Goal: Task Accomplishment & Management: Complete application form

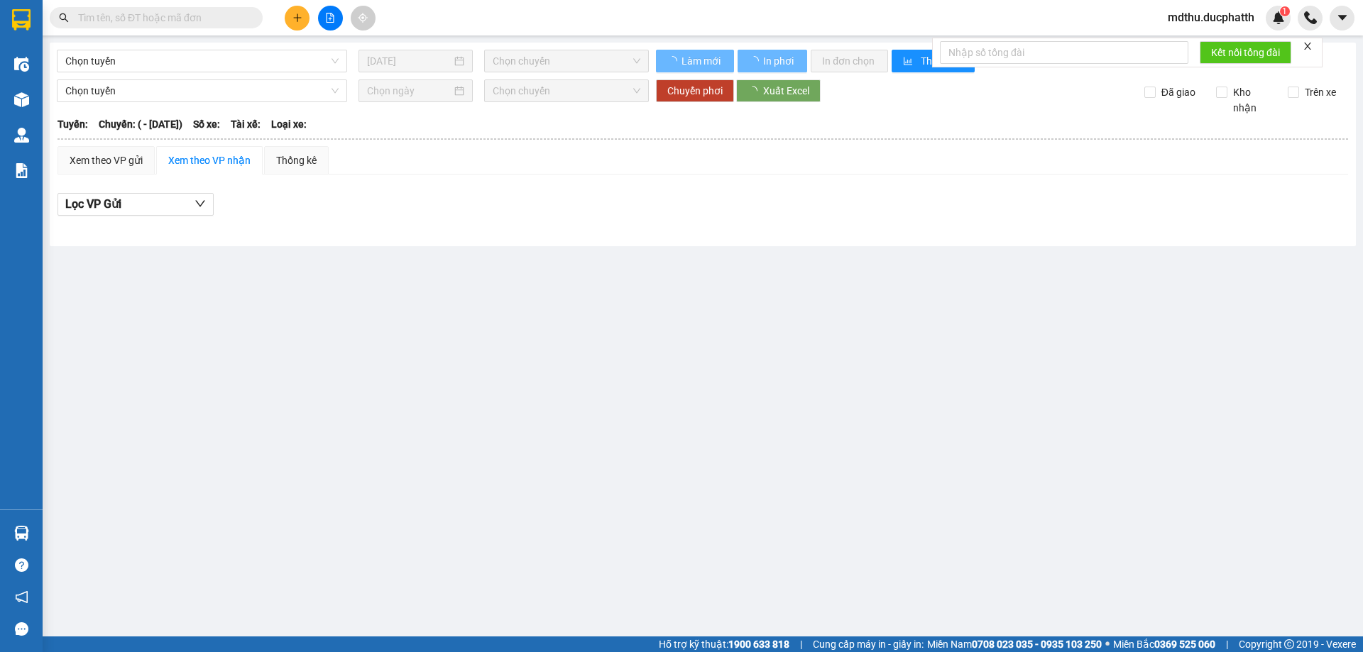
click at [171, 21] on input "text" at bounding box center [162, 18] width 168 height 16
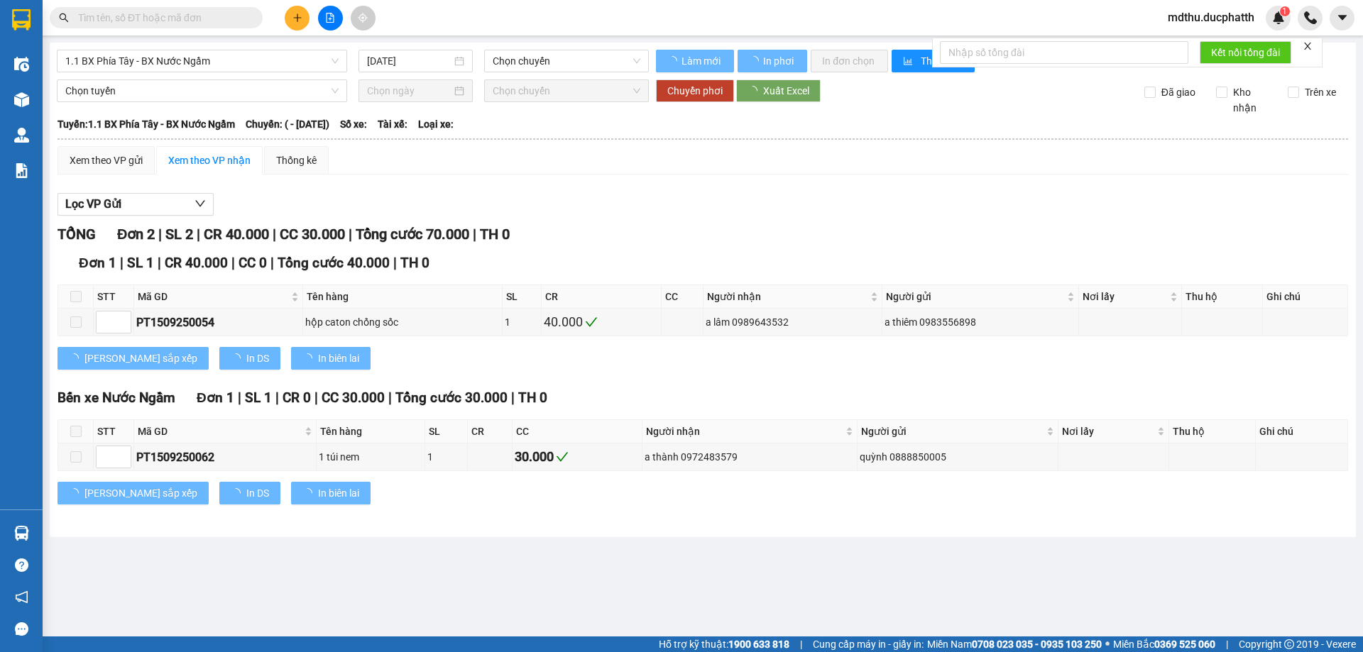
type input "[DATE]"
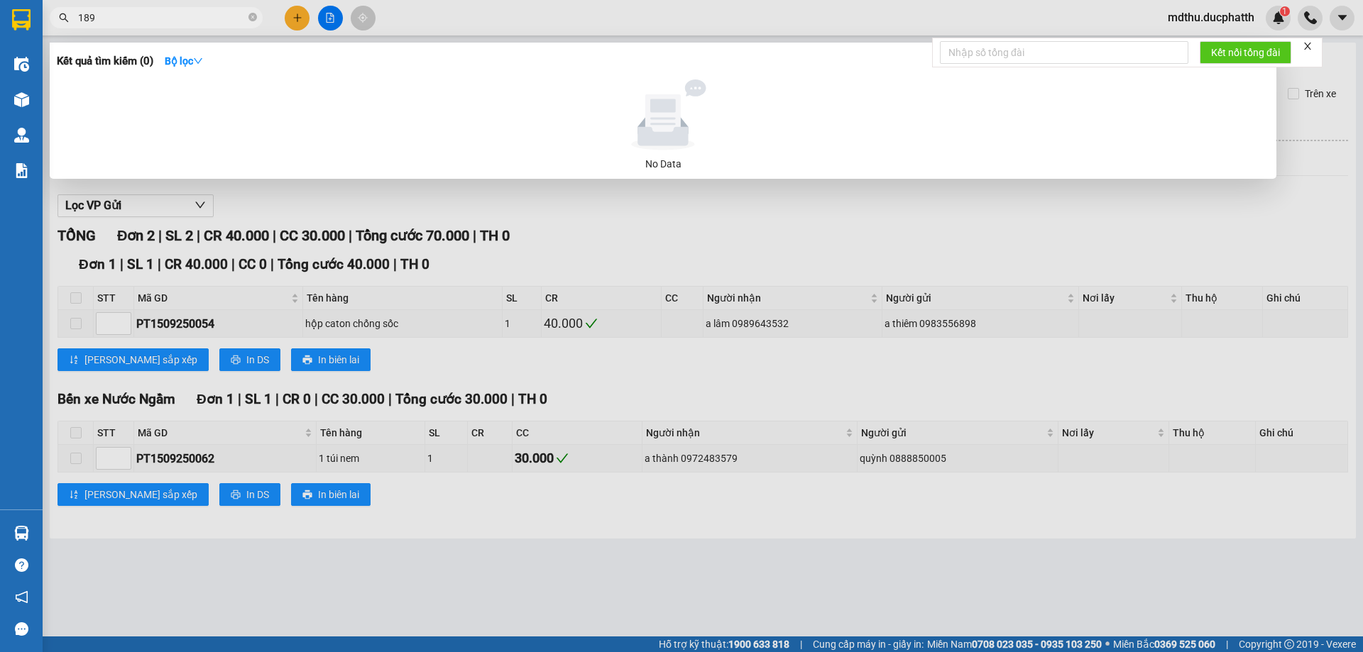
type input "189"
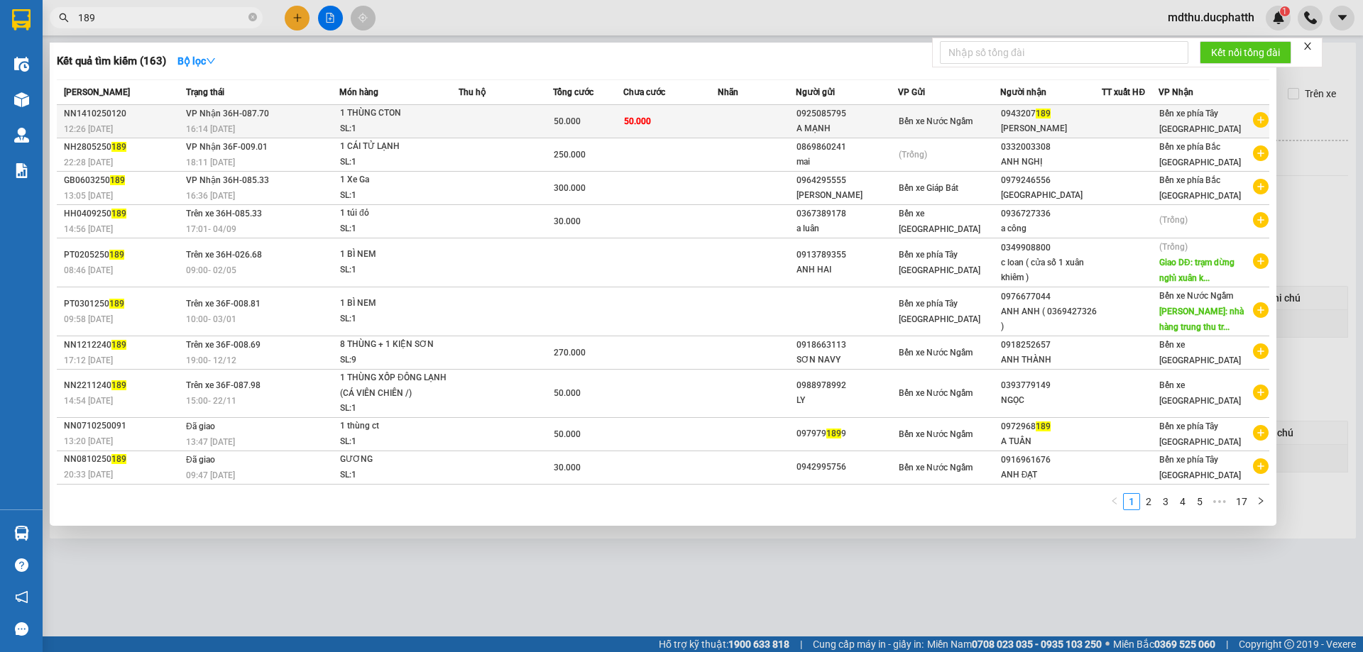
click at [679, 132] on td "50.000" at bounding box center [670, 121] width 94 height 33
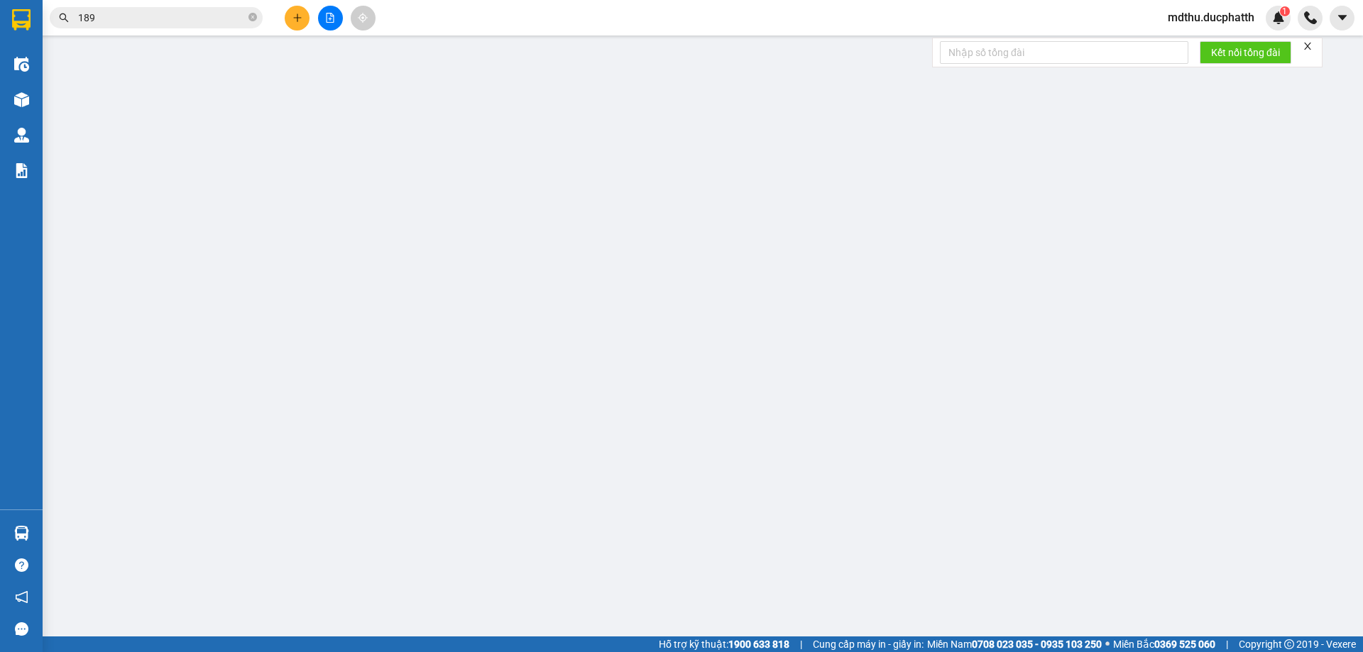
type input "0925085795"
type input "A MẠNH"
type input "0943207189"
type input "VÂN LÊ"
type input "0"
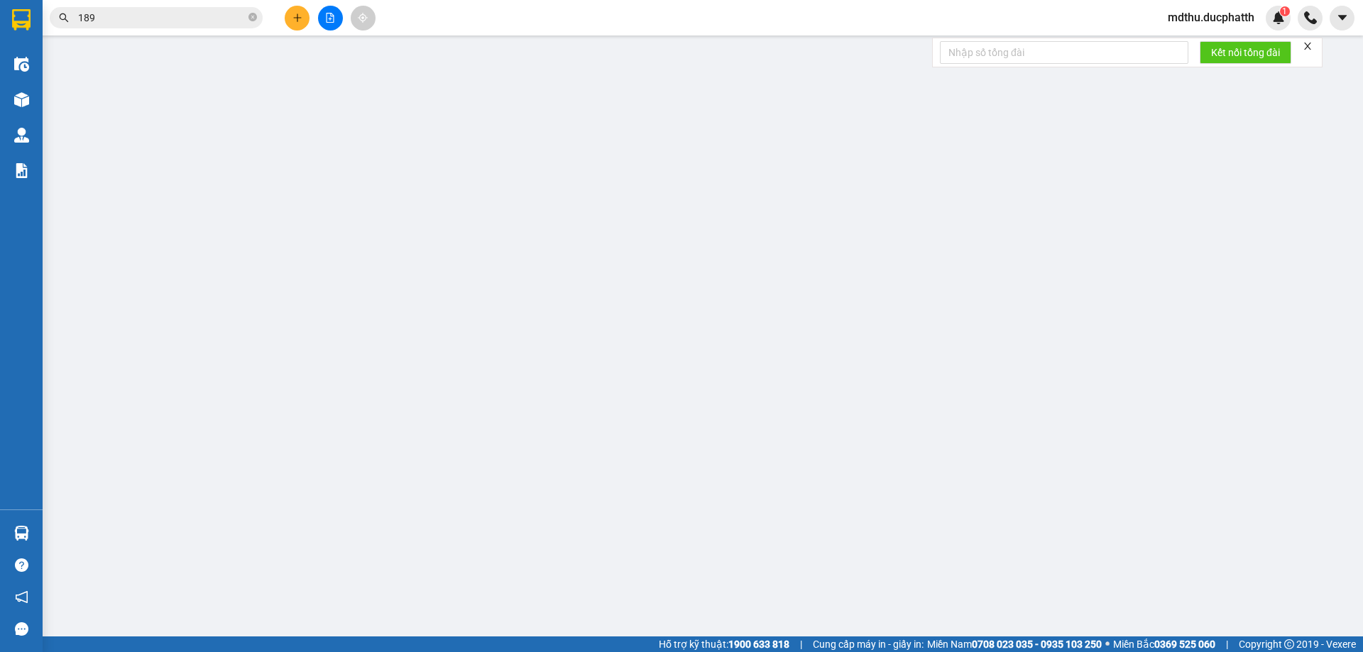
type input "50.000"
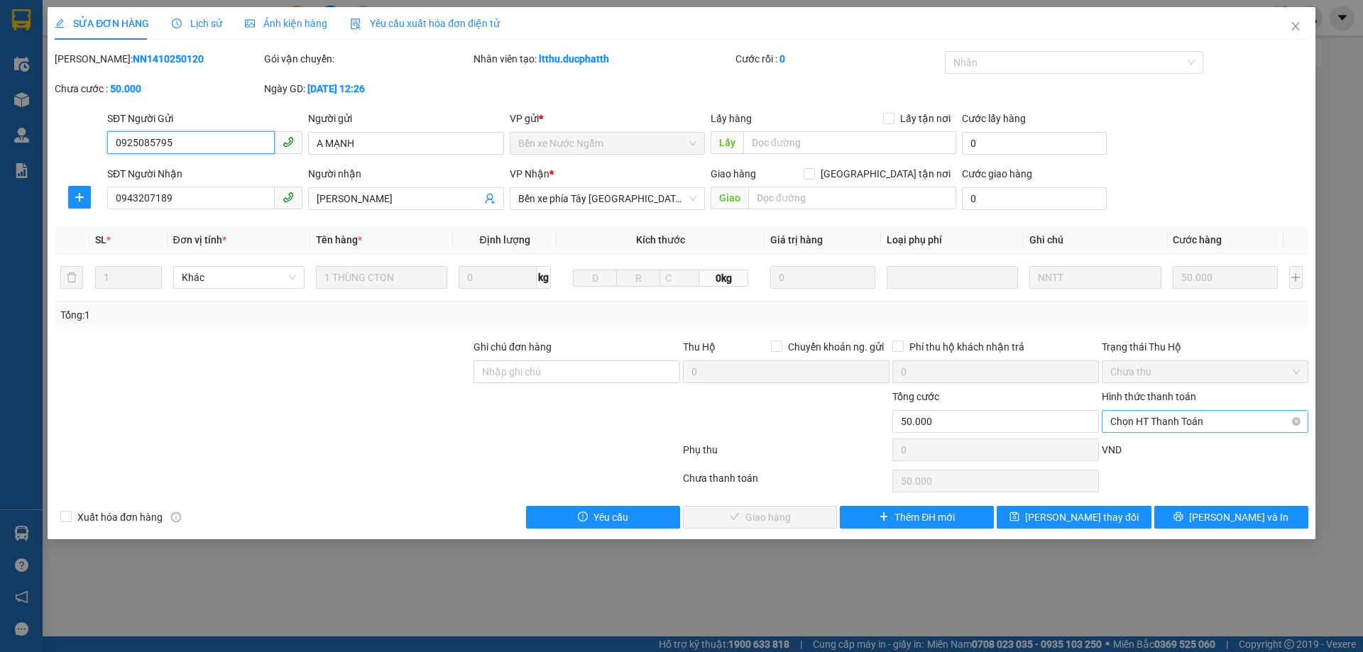
click at [1211, 425] on span "Chọn HT Thanh Toán" at bounding box center [1205, 421] width 190 height 21
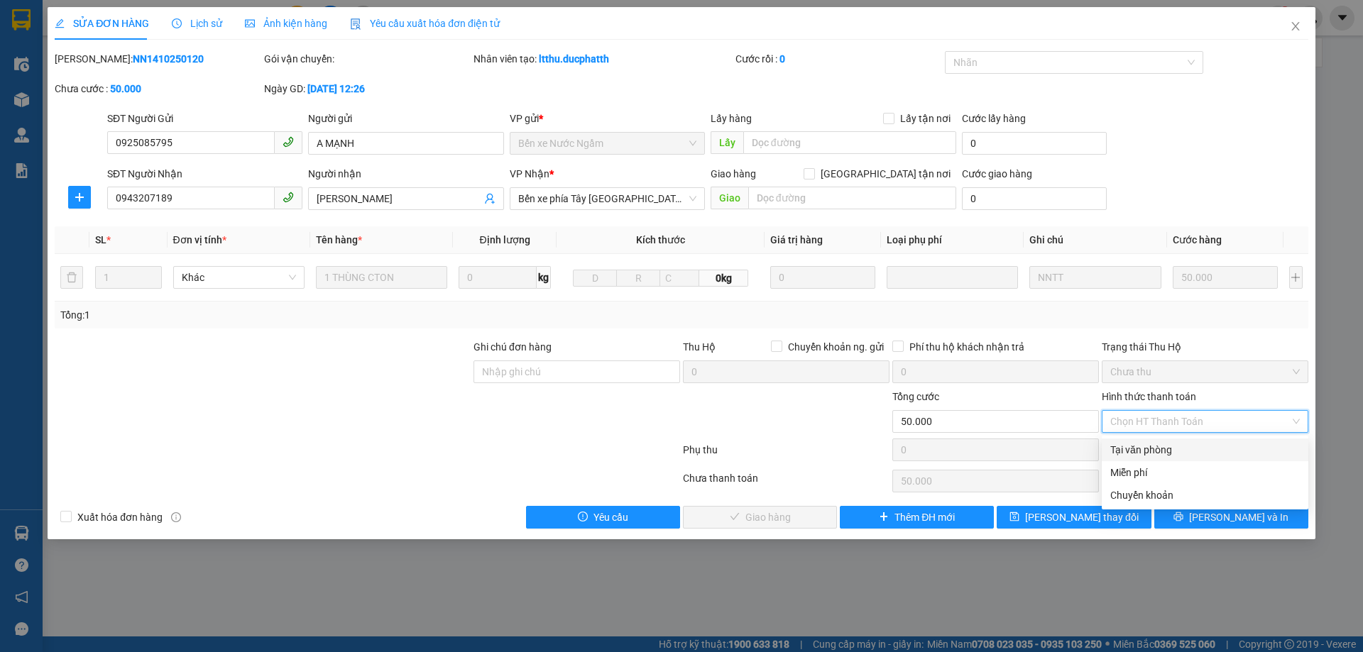
click at [1163, 453] on div "Tại văn phòng" at bounding box center [1205, 450] width 190 height 16
type input "0"
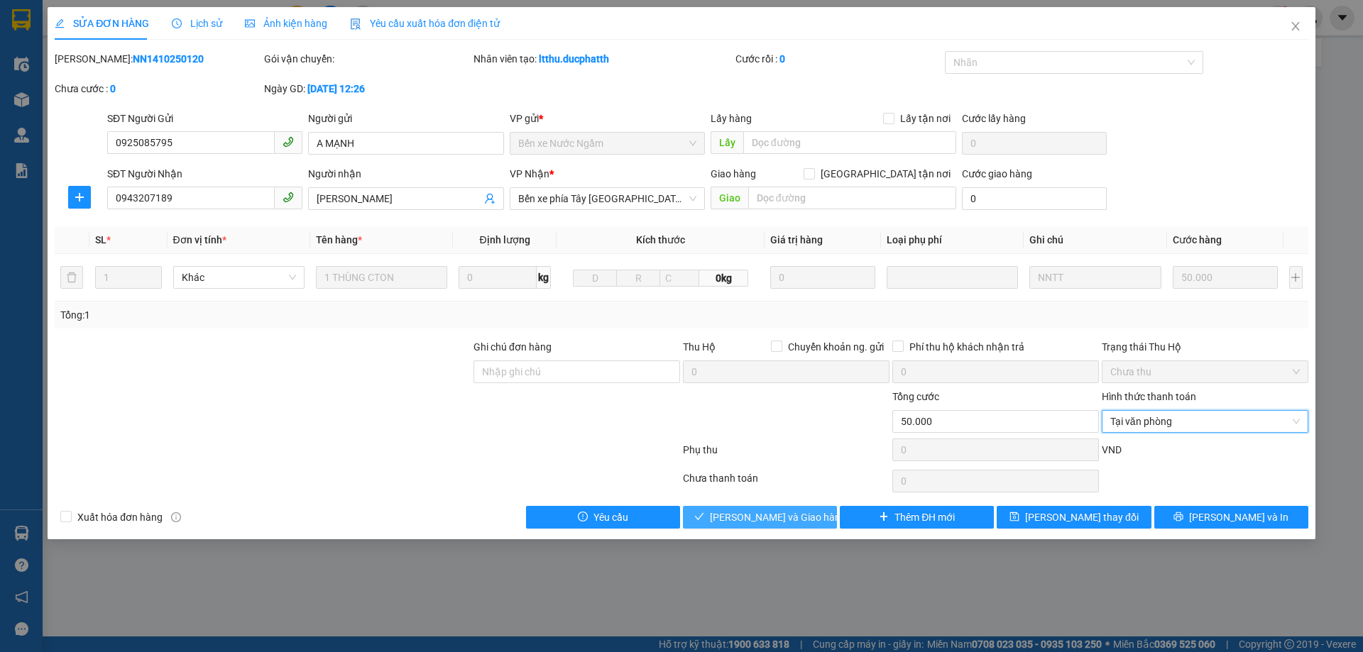
click at [755, 514] on span "Lưu và Giao hàng" at bounding box center [778, 518] width 136 height 16
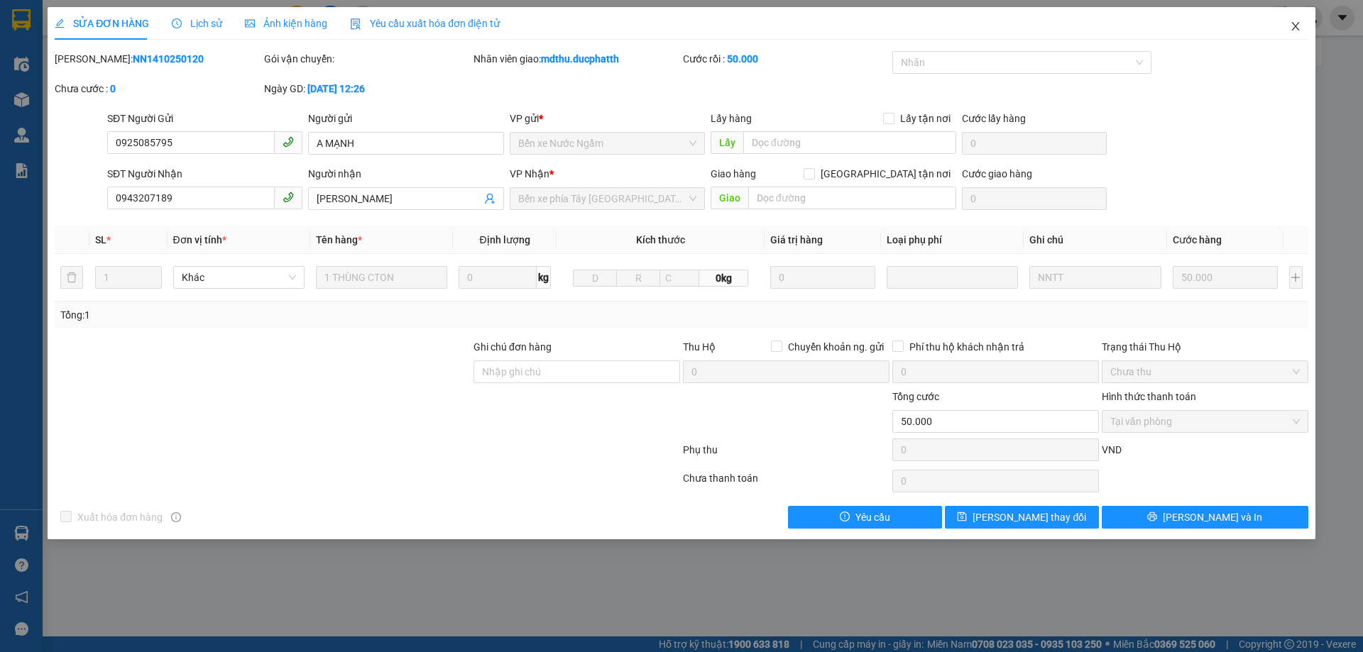
click at [1292, 34] on span "Close" at bounding box center [1296, 27] width 40 height 40
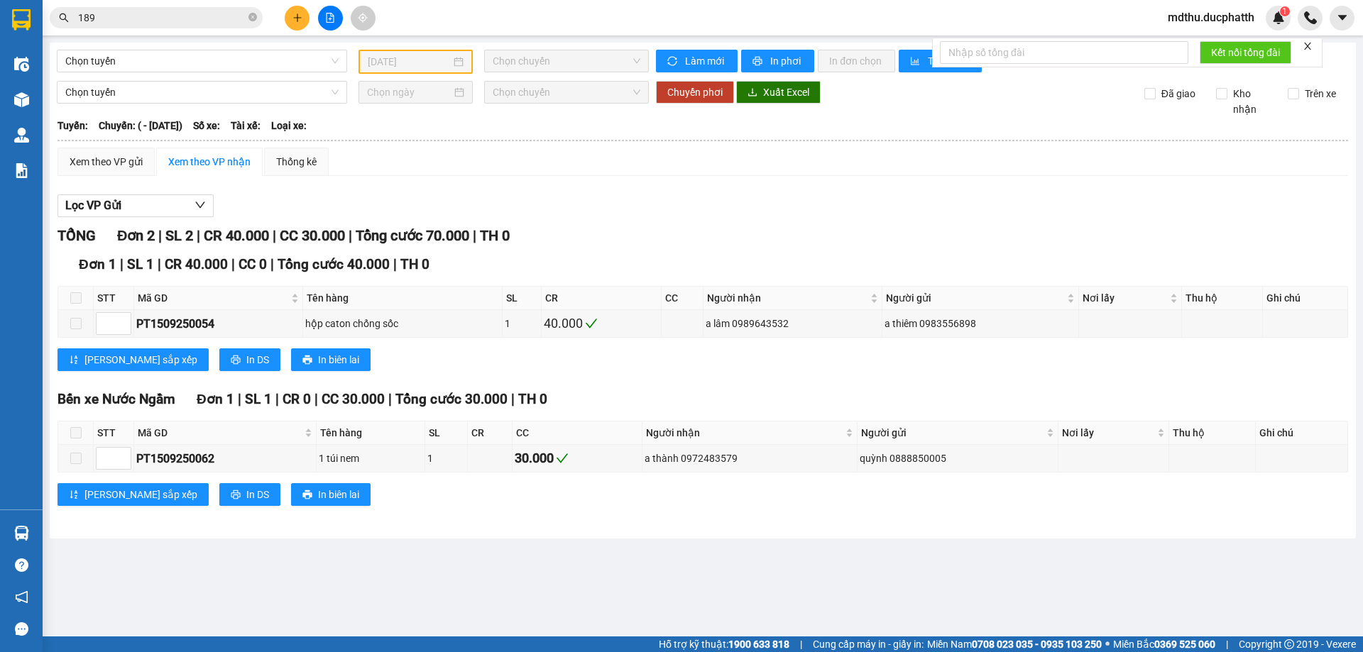
click at [153, 13] on input "189" at bounding box center [162, 18] width 168 height 16
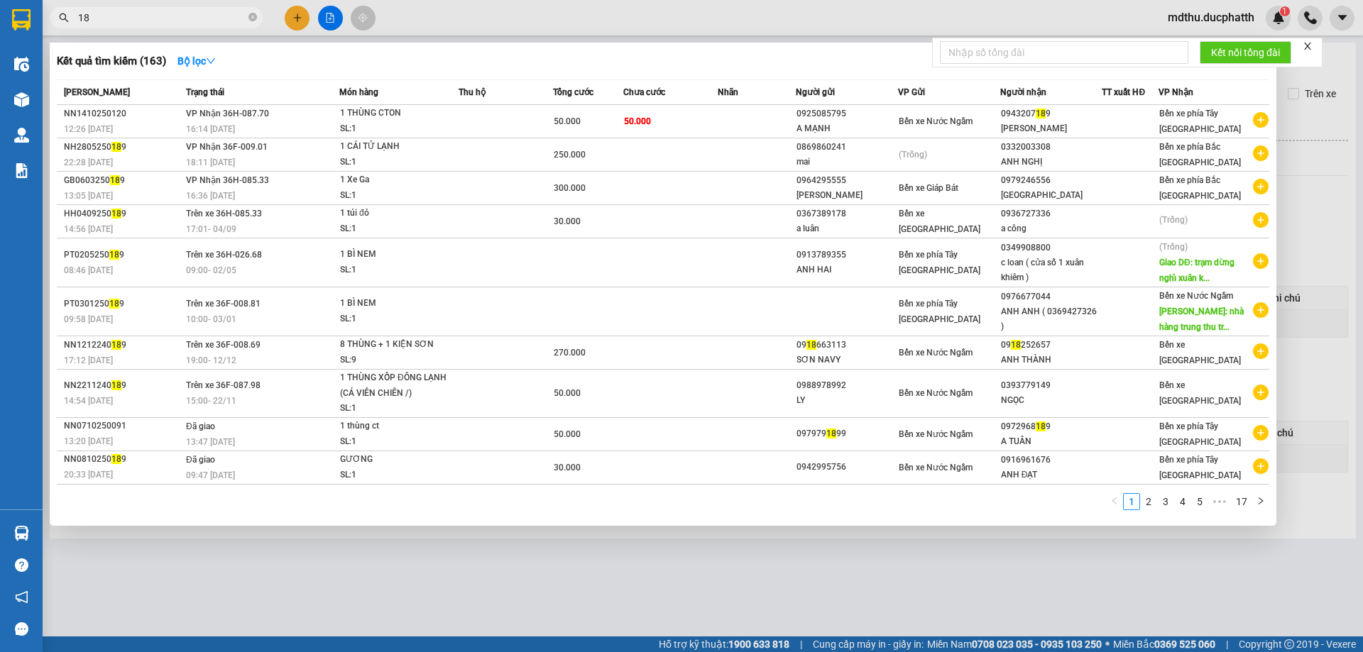
type input "1"
type input "898"
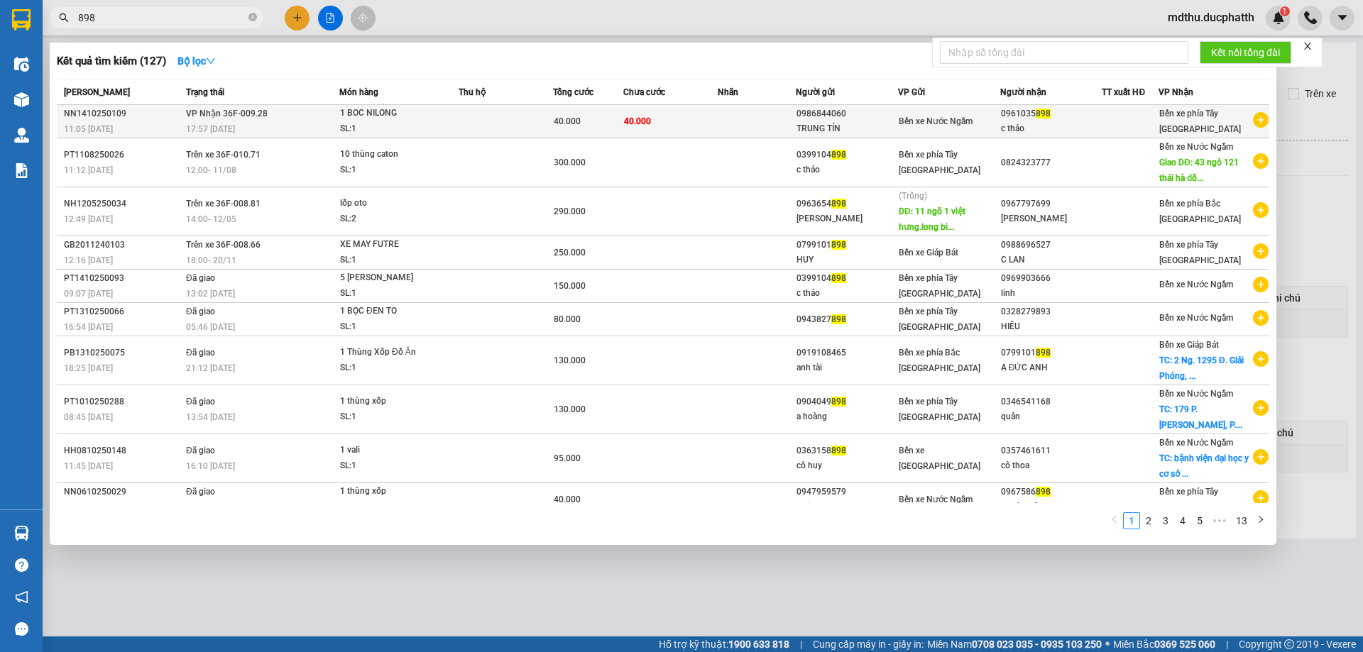
click at [402, 128] on div "SL: 1" at bounding box center [393, 129] width 106 height 16
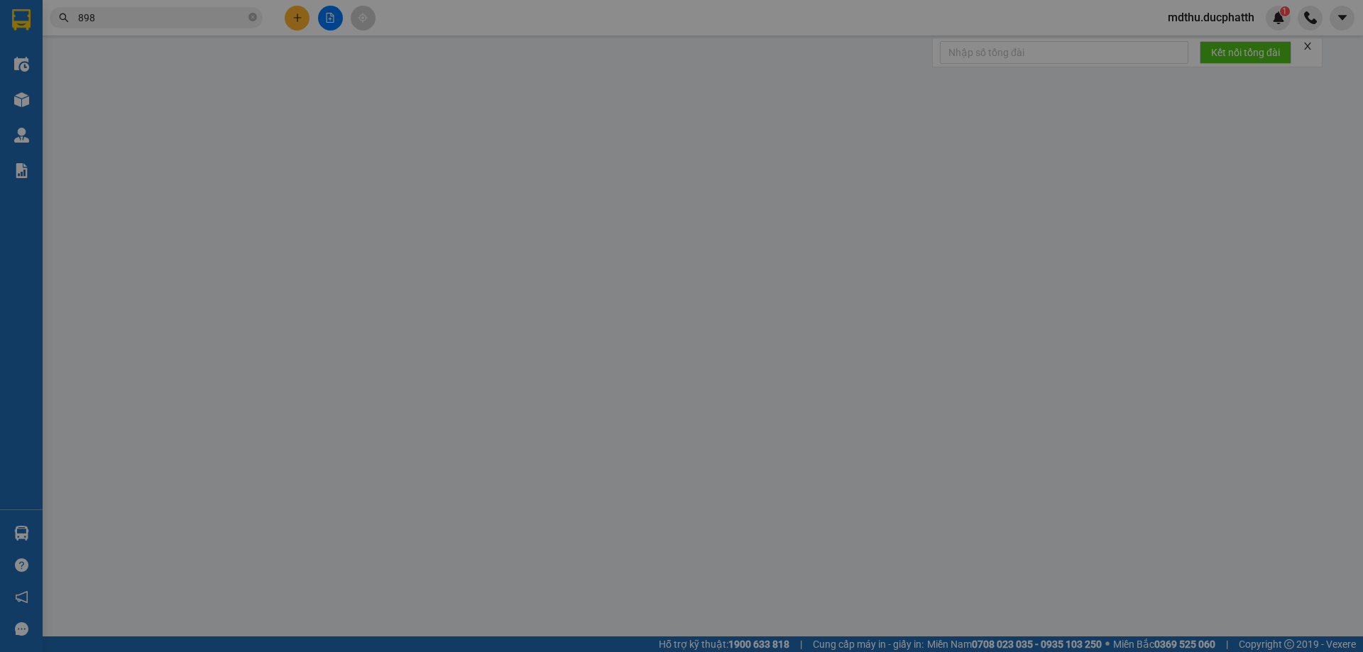
type input "0986844060"
type input "TRUNG TÍN"
type input "0961035898"
type input "c thảo"
type input "0"
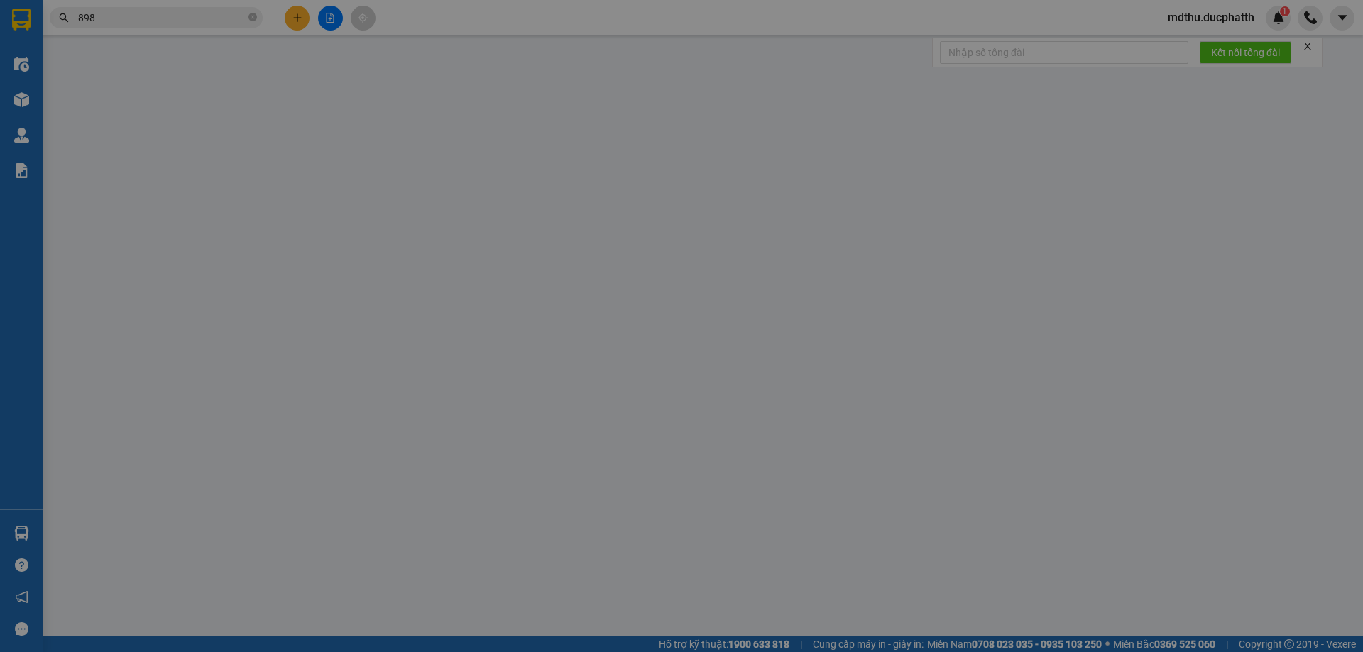
type input "40.000"
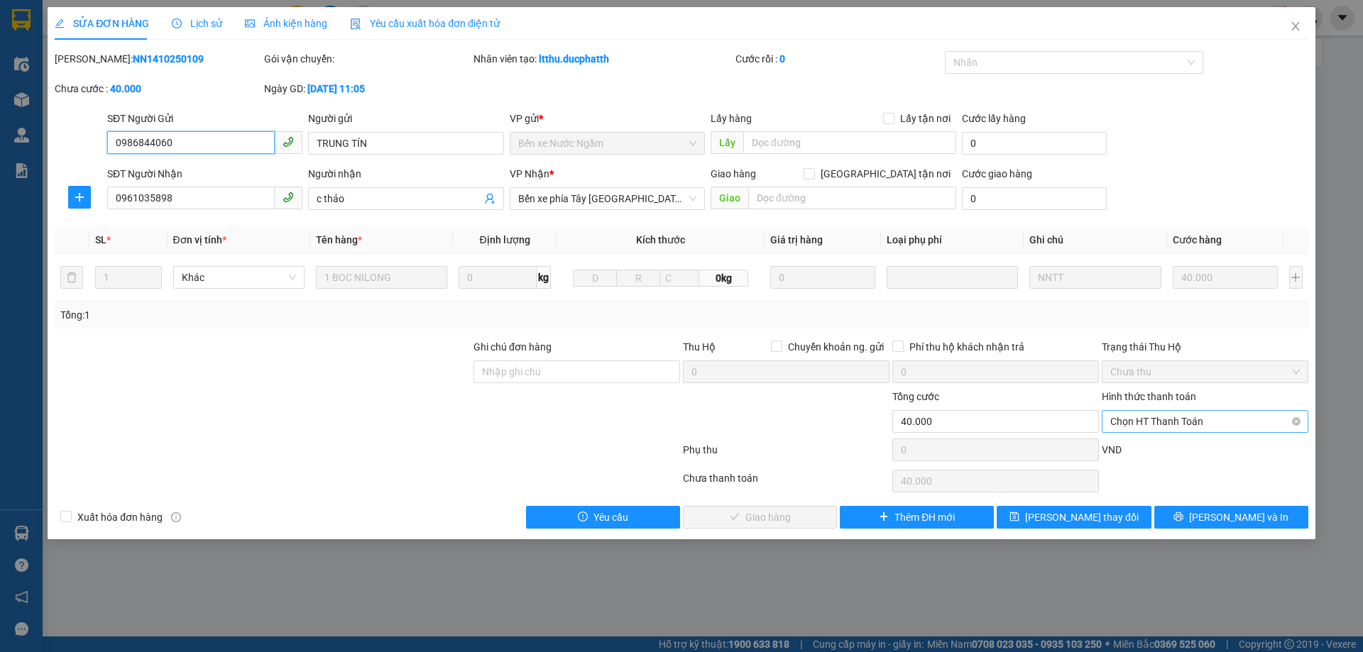
click at [1182, 420] on span "Chọn HT Thanh Toán" at bounding box center [1205, 421] width 190 height 21
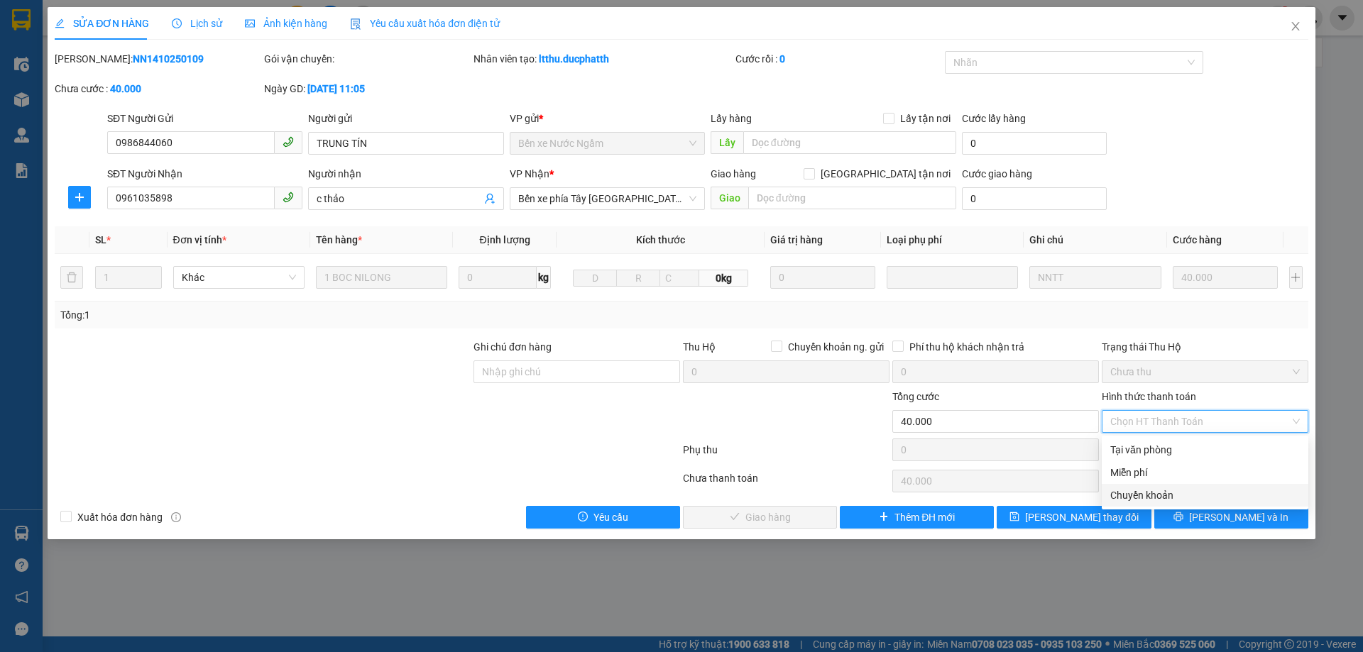
click at [1179, 493] on div "Chuyển khoản" at bounding box center [1205, 496] width 190 height 16
type input "0"
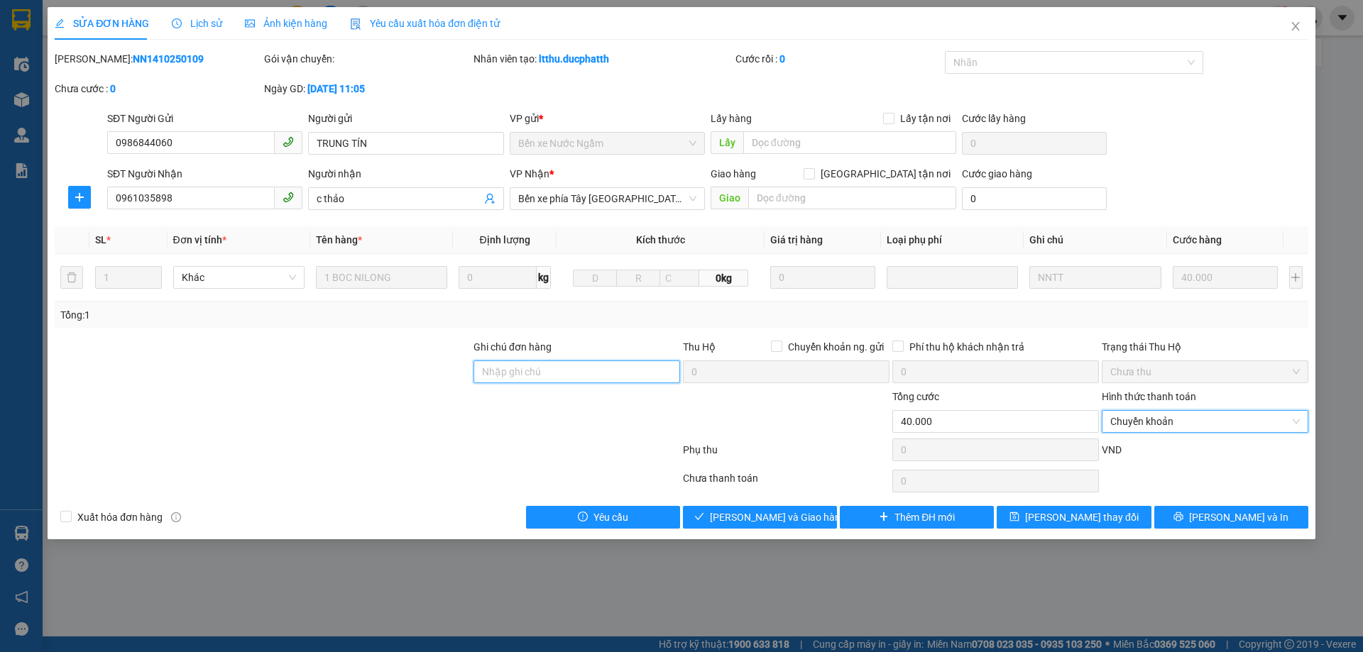
click at [602, 380] on input "Ghi chú đơn hàng" at bounding box center [577, 372] width 207 height 23
type input "ck 19h33 vtin 14/10 le thi thao"
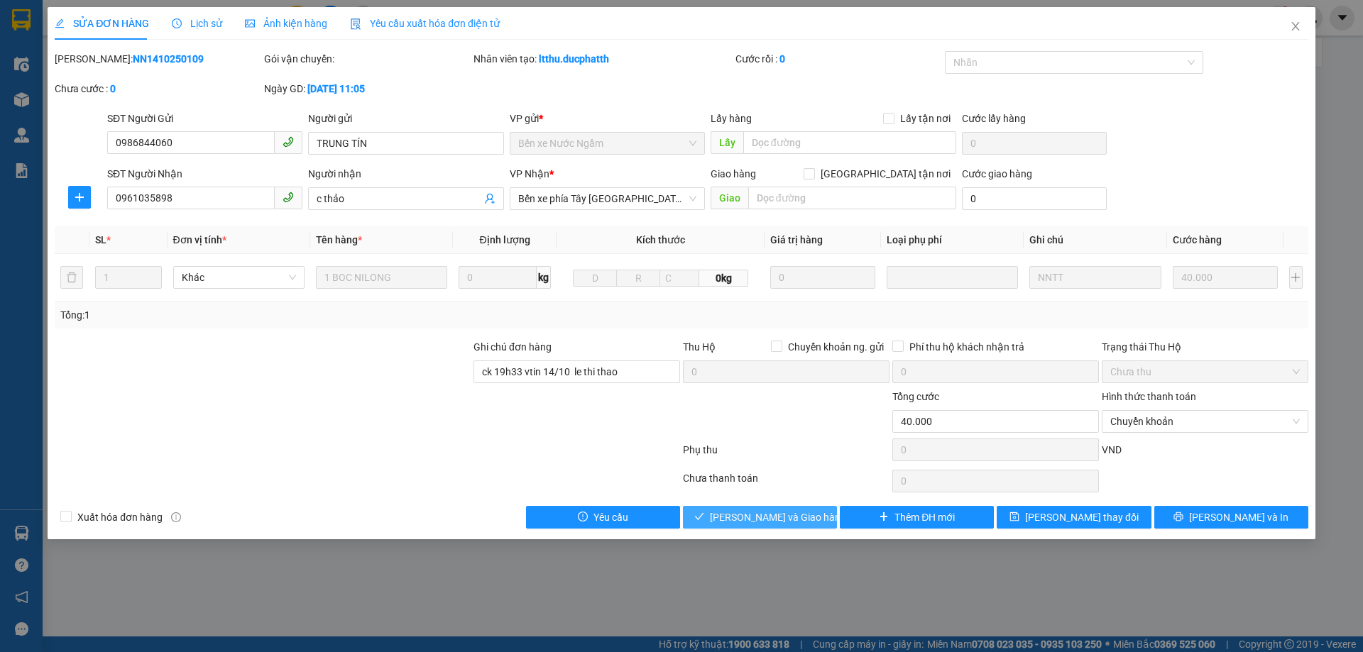
click at [766, 506] on button "Lưu và Giao hàng" at bounding box center [760, 517] width 154 height 23
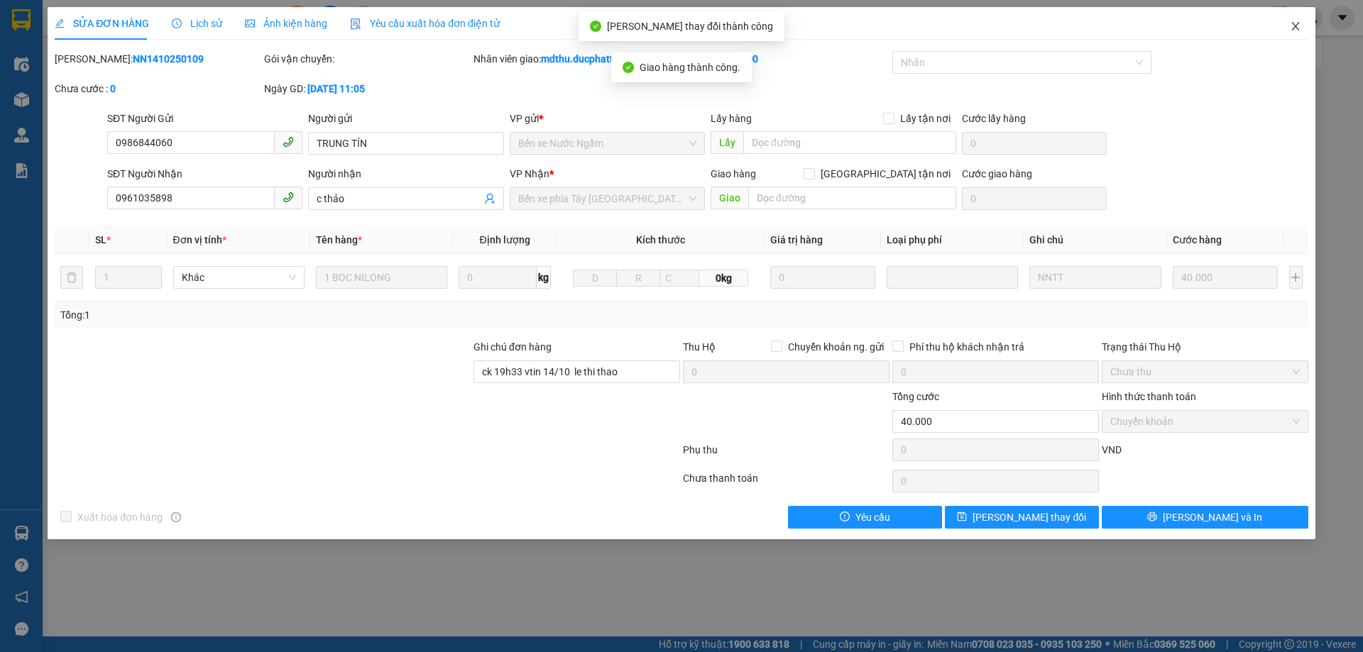
click at [1291, 29] on icon "close" at bounding box center [1295, 26] width 11 height 11
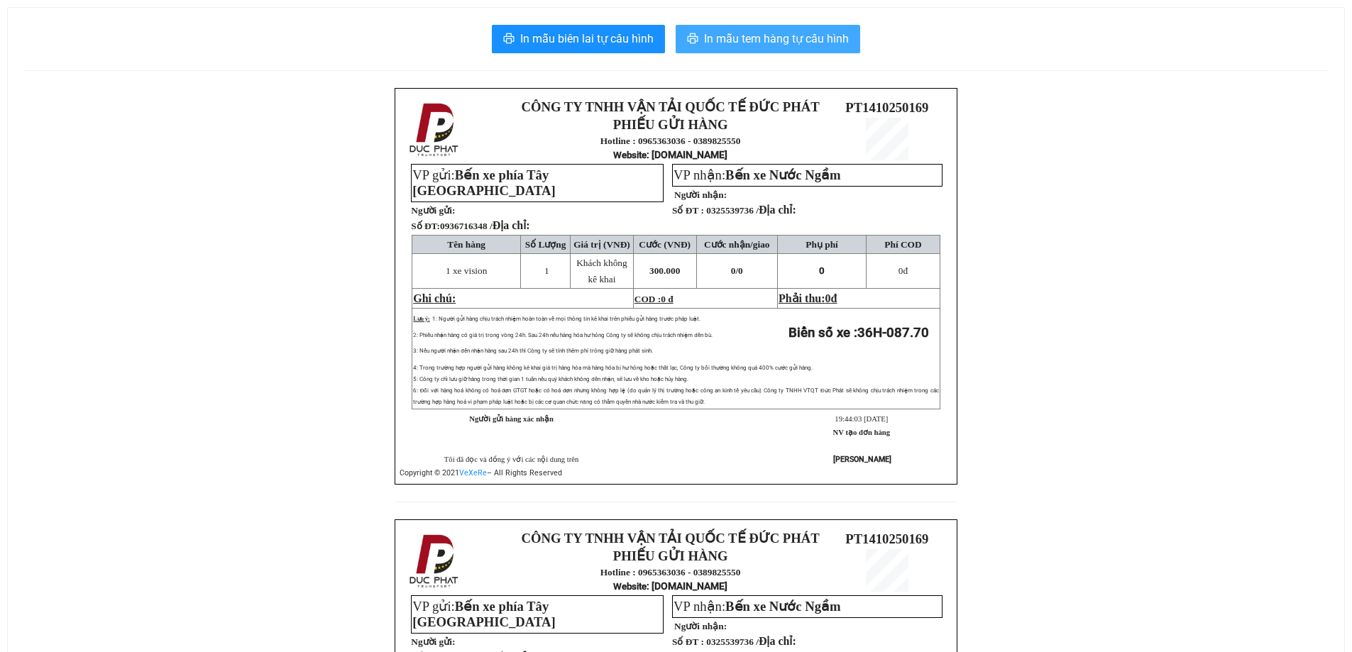
click at [829, 43] on span "In mẫu tem hàng tự cấu hình" at bounding box center [776, 39] width 145 height 18
drag, startPoint x: 440, startPoint y: 212, endPoint x: 486, endPoint y: 217, distance: 46.4
click at [486, 221] on strong "Số ĐT: 0936716348 / Địa chỉ:" at bounding box center [470, 226] width 119 height 11
copy strong "093671634"
drag, startPoint x: 0, startPoint y: 322, endPoint x: 13, endPoint y: 293, distance: 32.1
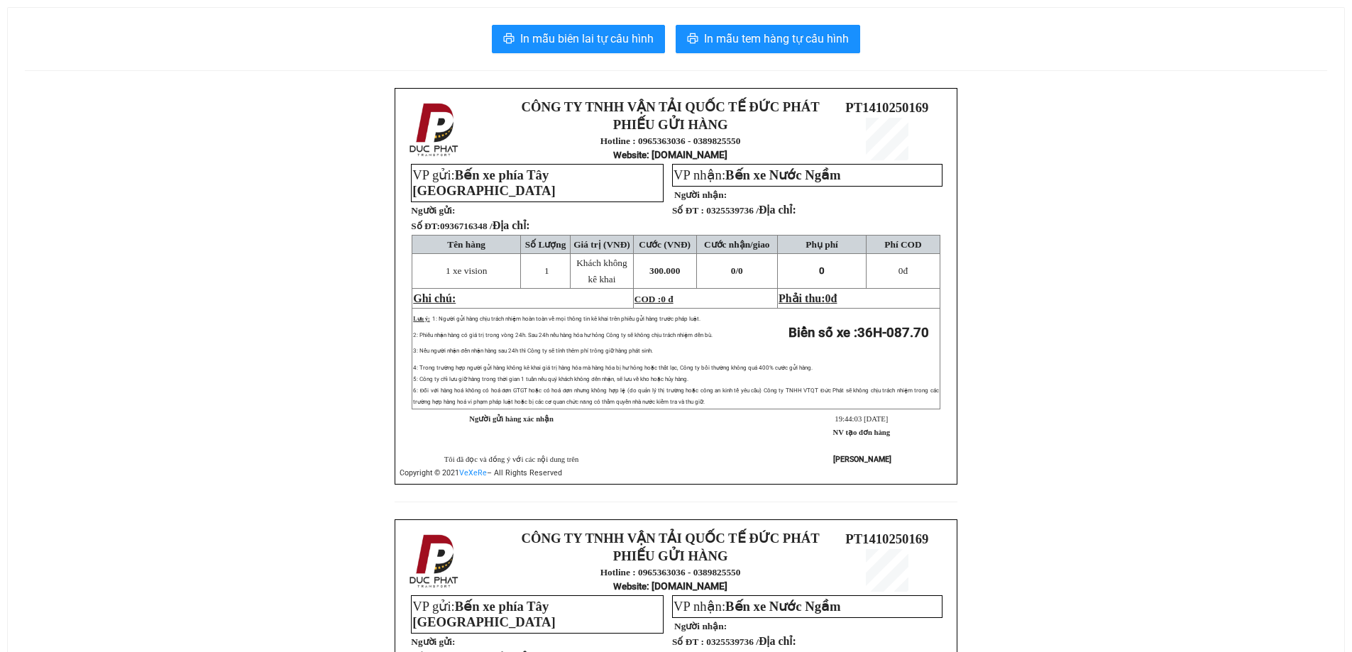
click at [1, 317] on div "In mẫu biên lai tự cấu hình In mẫu tem hàng tự cấu hình CÔNG TY TNHH VẬN TẢI QU…" at bounding box center [676, 479] width 1352 height 993
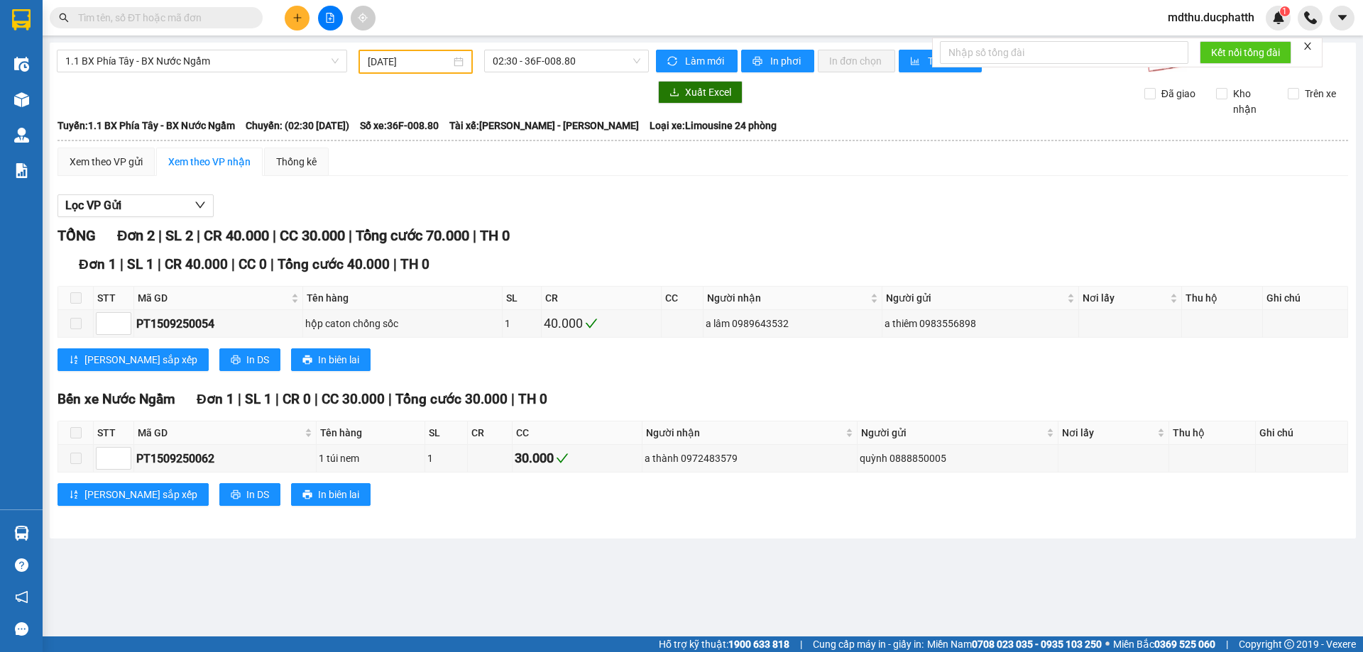
click at [330, 13] on icon "file-add" at bounding box center [331, 18] width 8 height 10
click at [532, 65] on span "02:30 - 36F-008.80" at bounding box center [567, 60] width 148 height 21
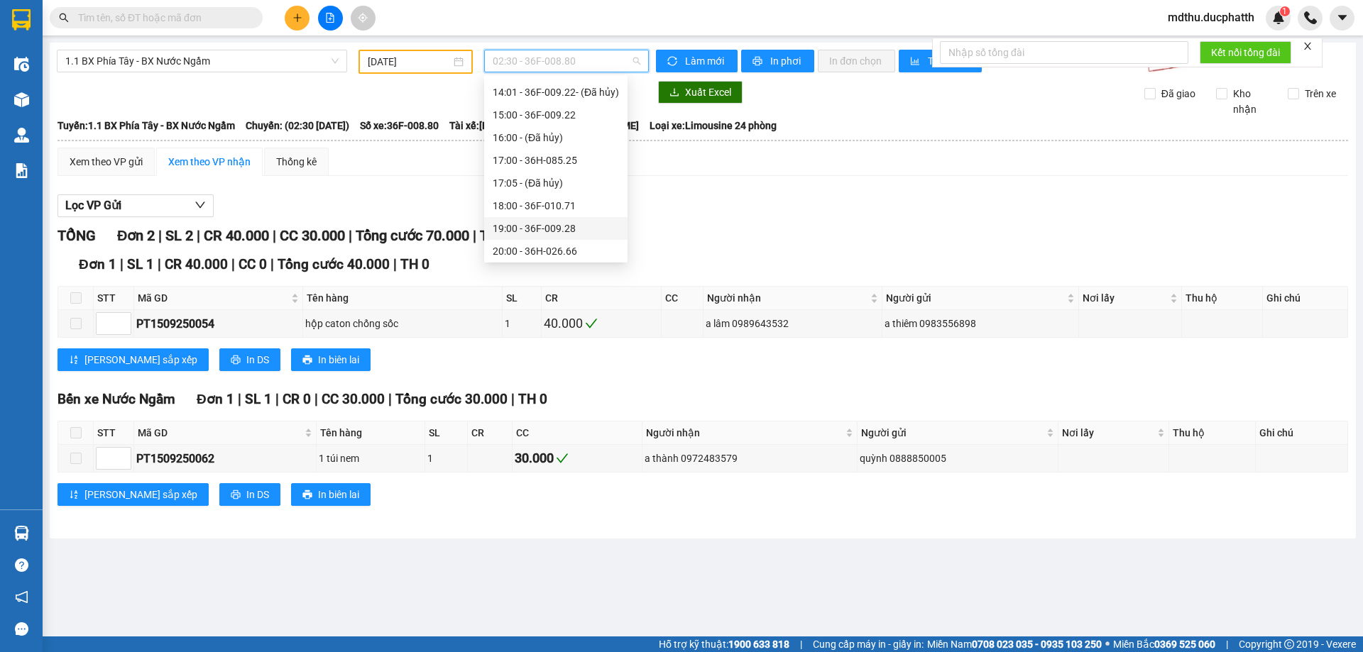
scroll to position [454, 0]
click at [537, 254] on div "20:00 - 36H-026.66" at bounding box center [556, 249] width 126 height 16
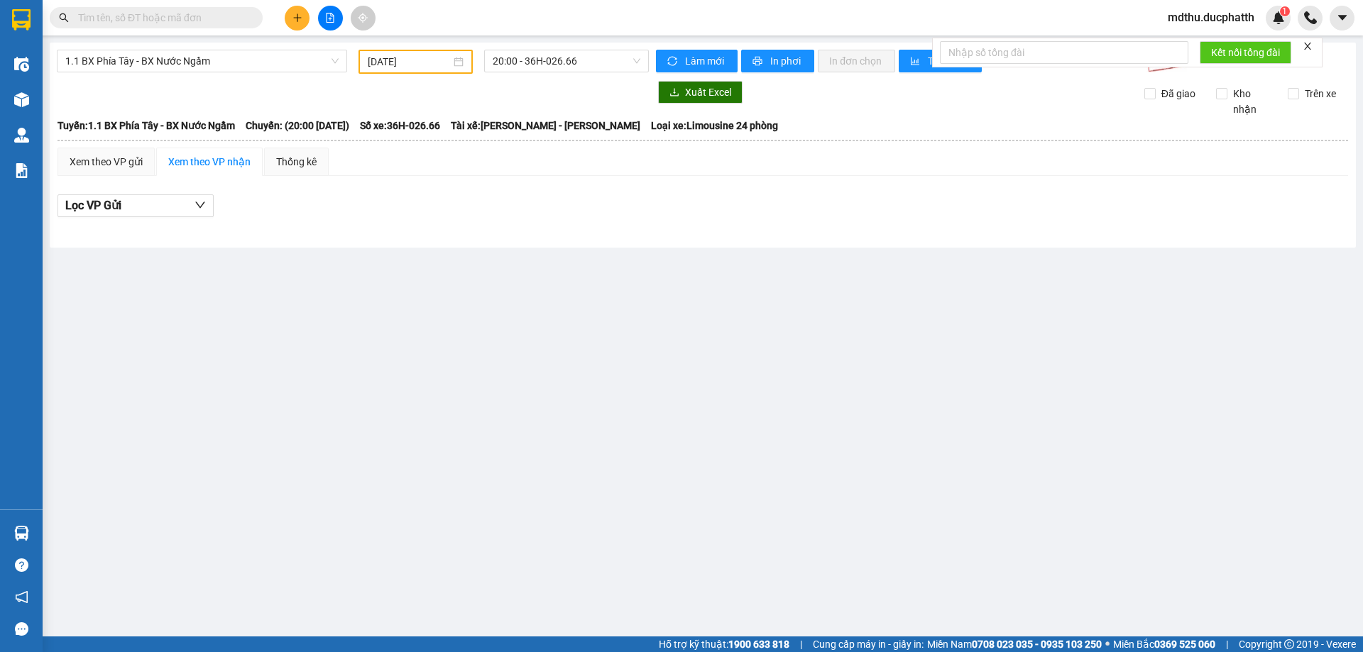
click at [388, 70] on div "[DATE]" at bounding box center [415, 62] width 114 height 24
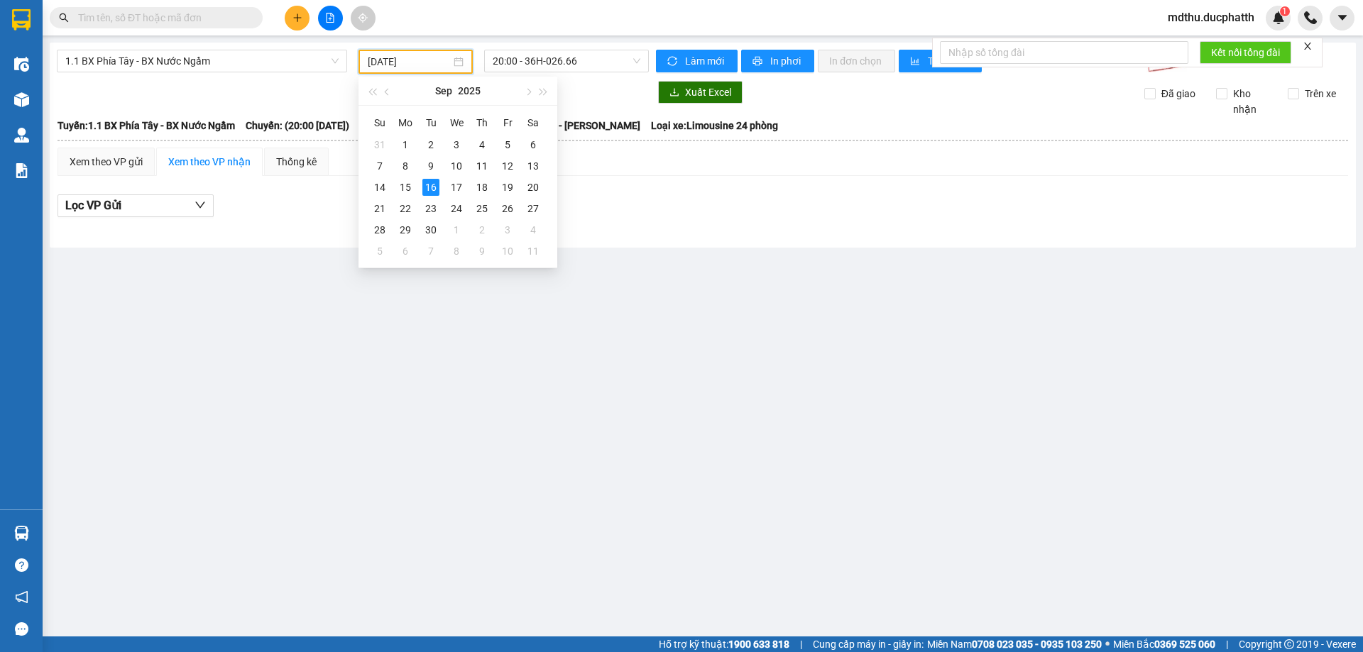
click at [392, 62] on input "[DATE]" at bounding box center [409, 62] width 83 height 16
click at [520, 91] on button "button" at bounding box center [528, 91] width 16 height 28
click at [525, 91] on span "button" at bounding box center [527, 92] width 7 height 7
click at [390, 93] on button "button" at bounding box center [388, 91] width 16 height 28
click at [429, 191] on div "14" at bounding box center [430, 187] width 17 height 17
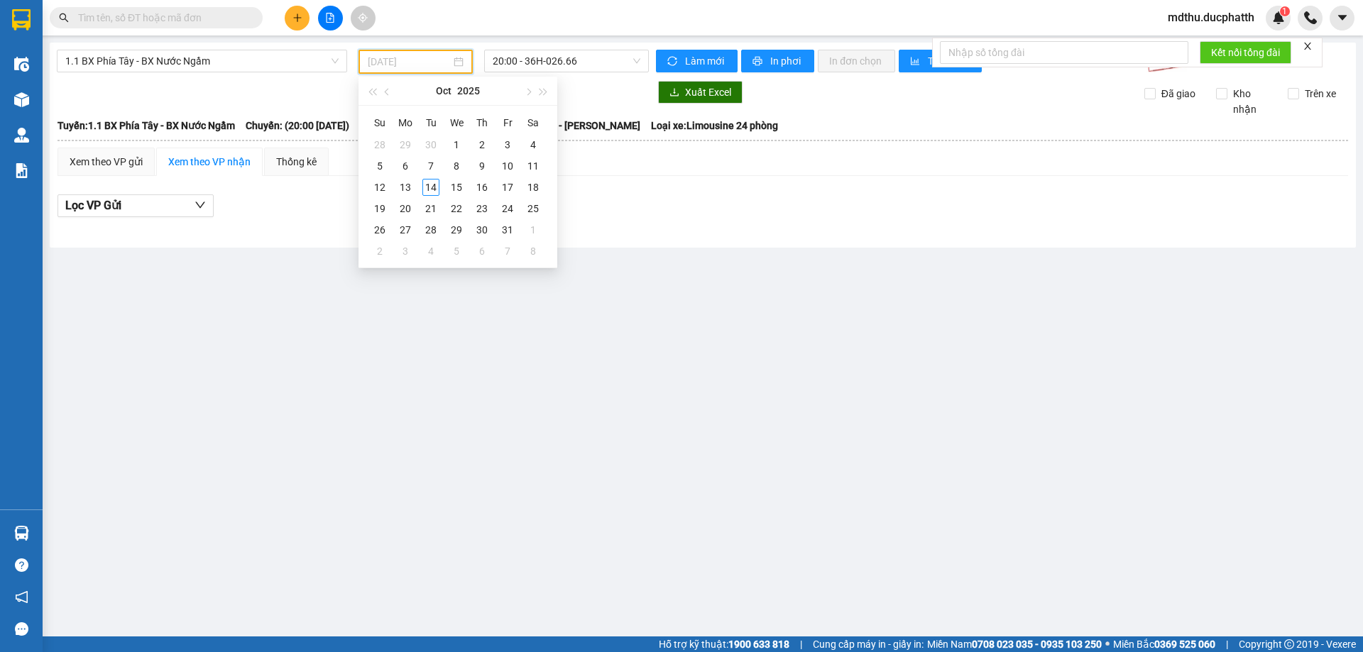
type input "[DATE]"
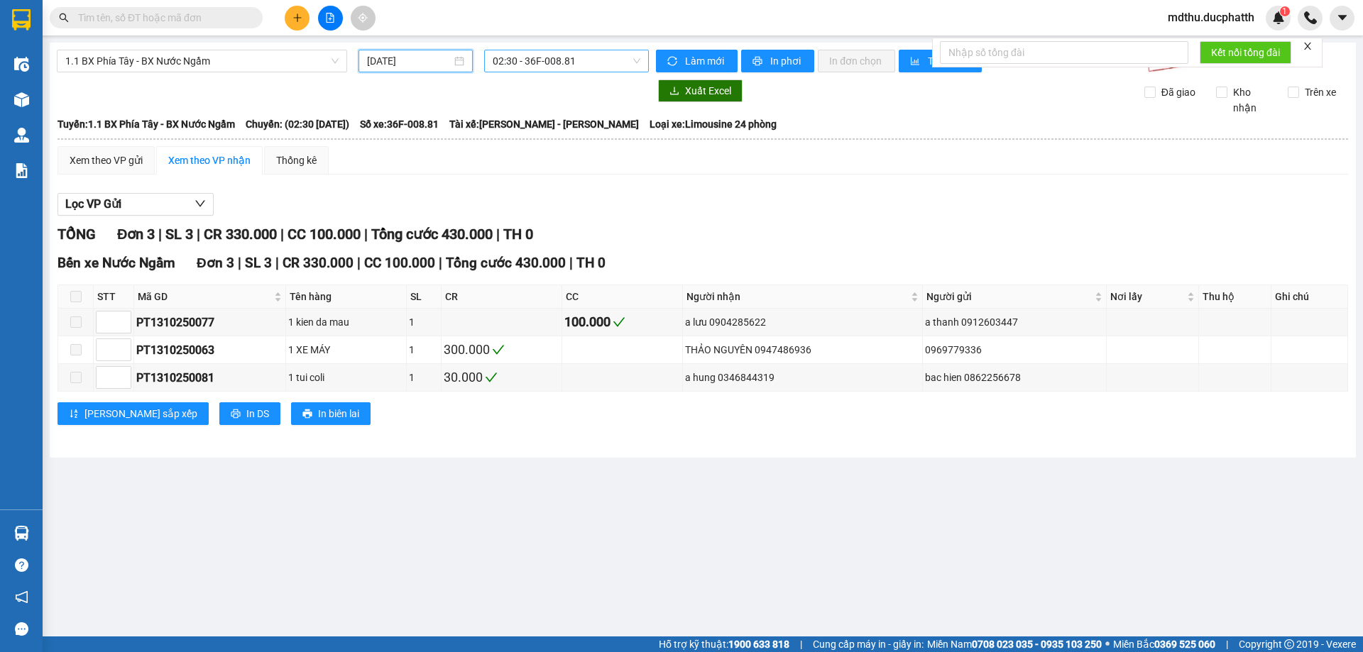
click at [555, 70] on span "02:30 - 36F-008.81" at bounding box center [567, 60] width 148 height 21
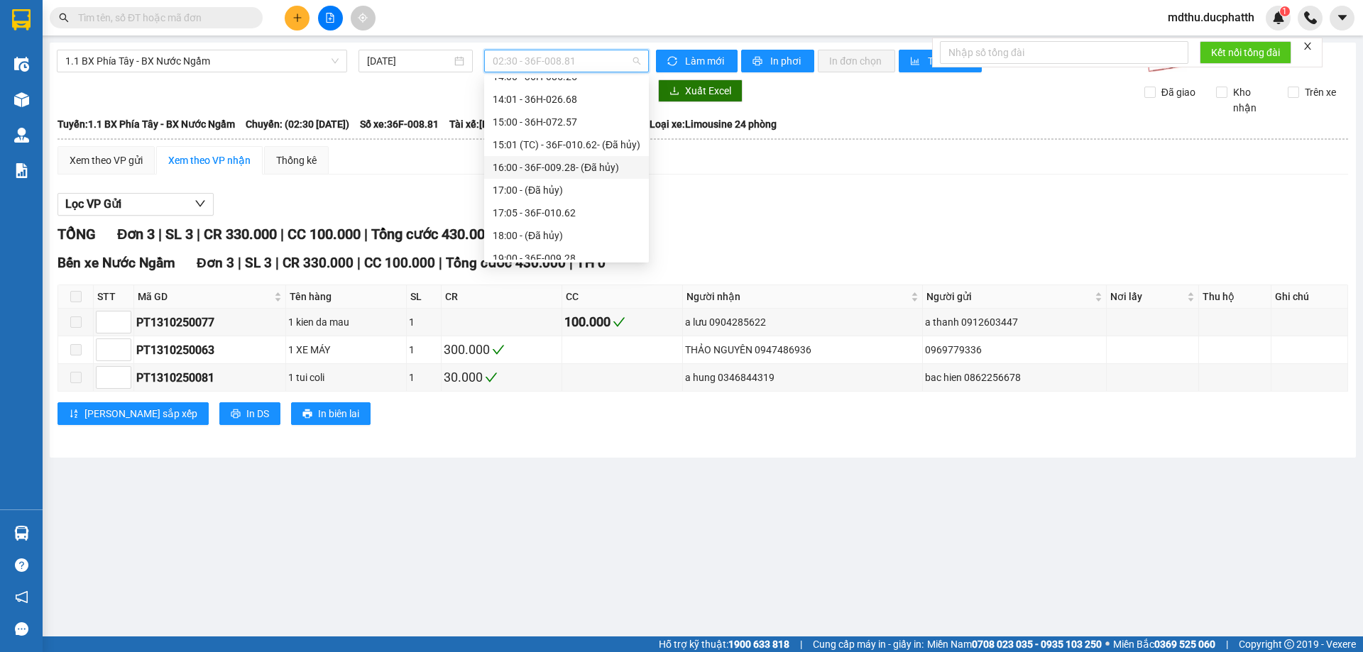
scroll to position [432, 0]
click at [553, 244] on div "20:00 - 36H-087.70" at bounding box center [567, 249] width 148 height 16
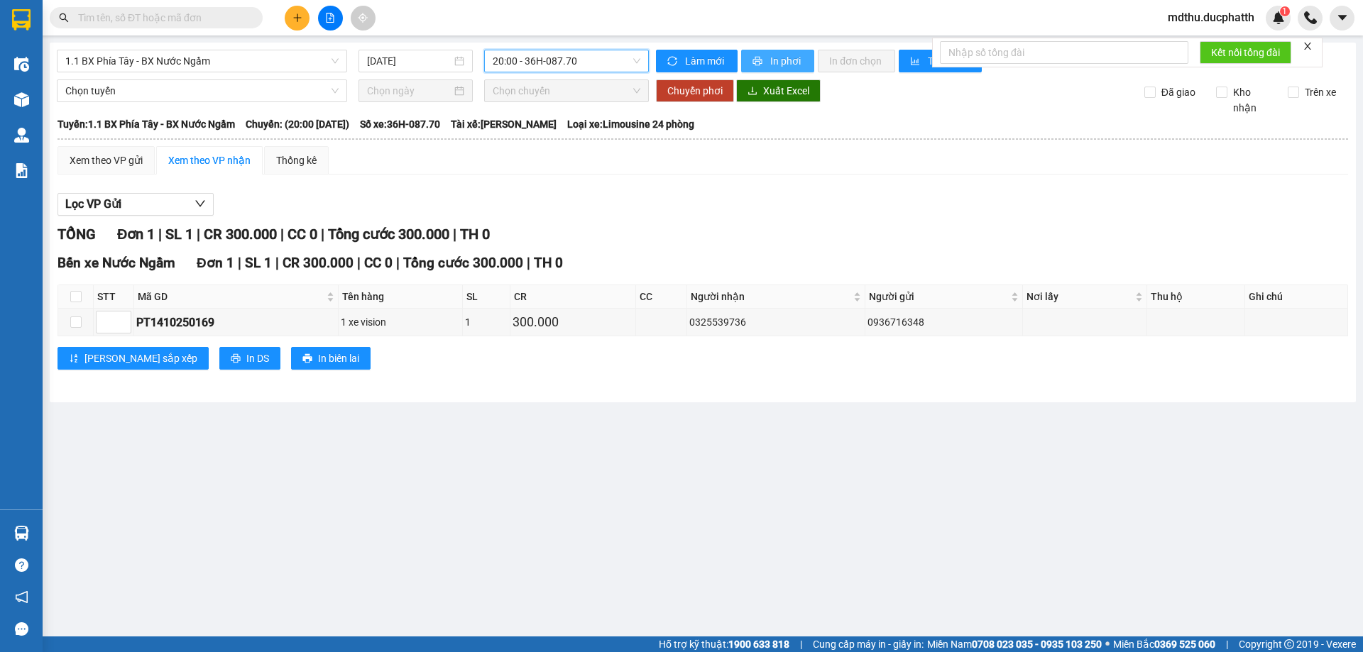
click at [784, 61] on span "In phơi" at bounding box center [786, 61] width 33 height 16
